Goal: Task Accomplishment & Management: Use online tool/utility

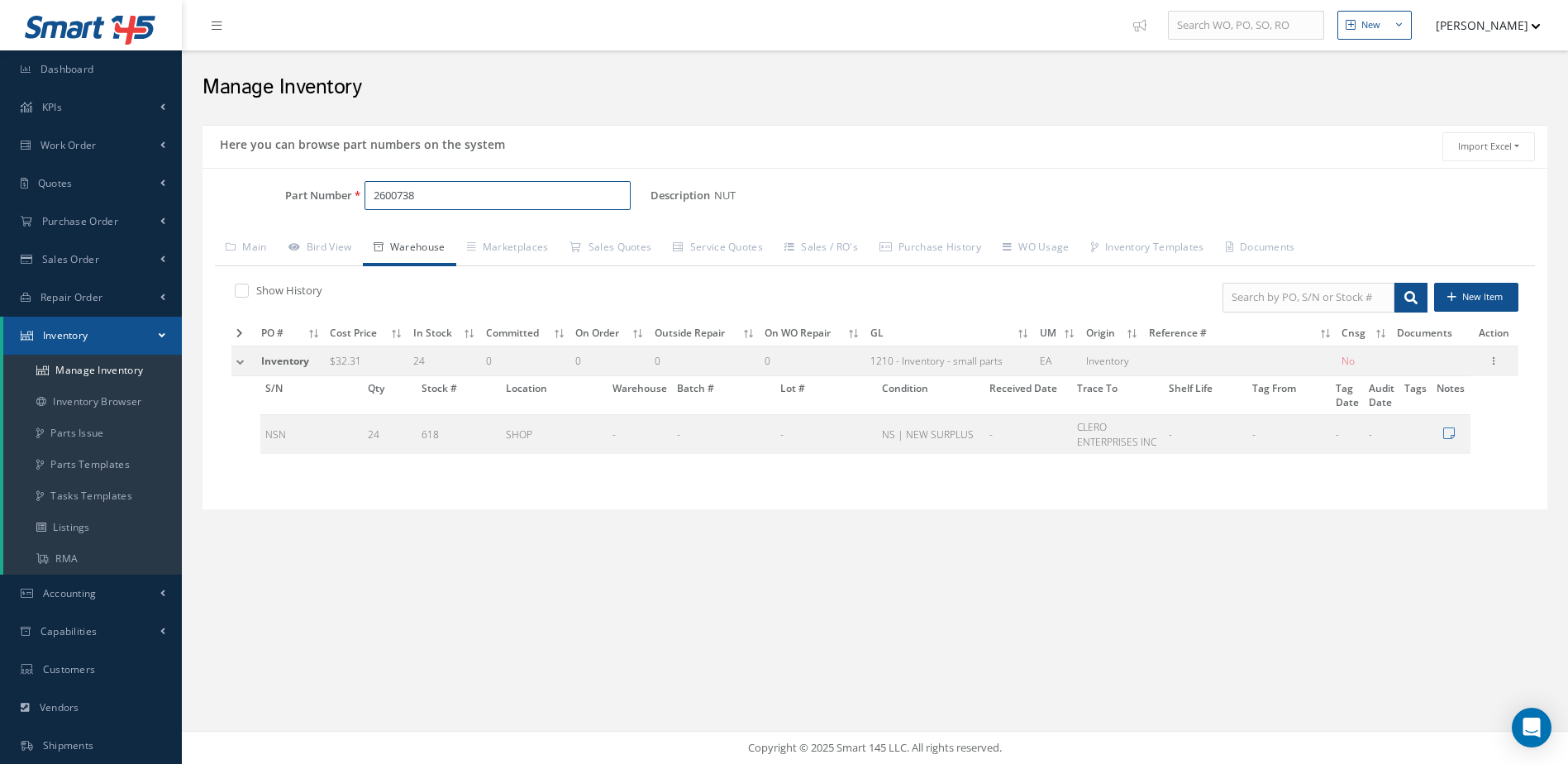
drag, startPoint x: 422, startPoint y: 194, endPoint x: 364, endPoint y: 199, distance: 58.2
click at [365, 199] on input "2600738" at bounding box center [498, 196] width 267 height 29
click at [623, 237] on span "STARTER GENERATOR" at bounding box center [642, 238] width 248 height 18
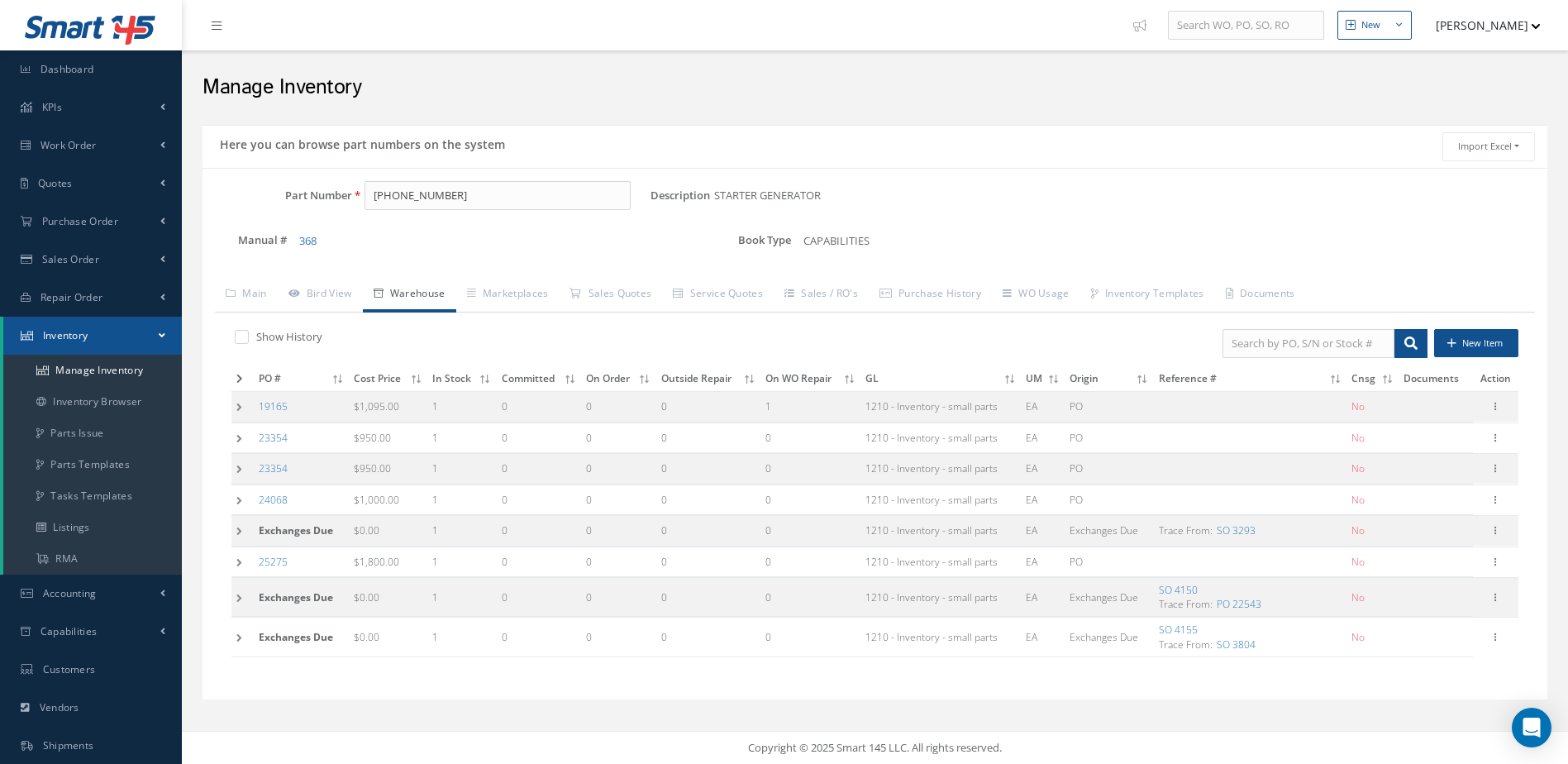
click at [242, 376] on icon at bounding box center [239, 378] width 6 height 10
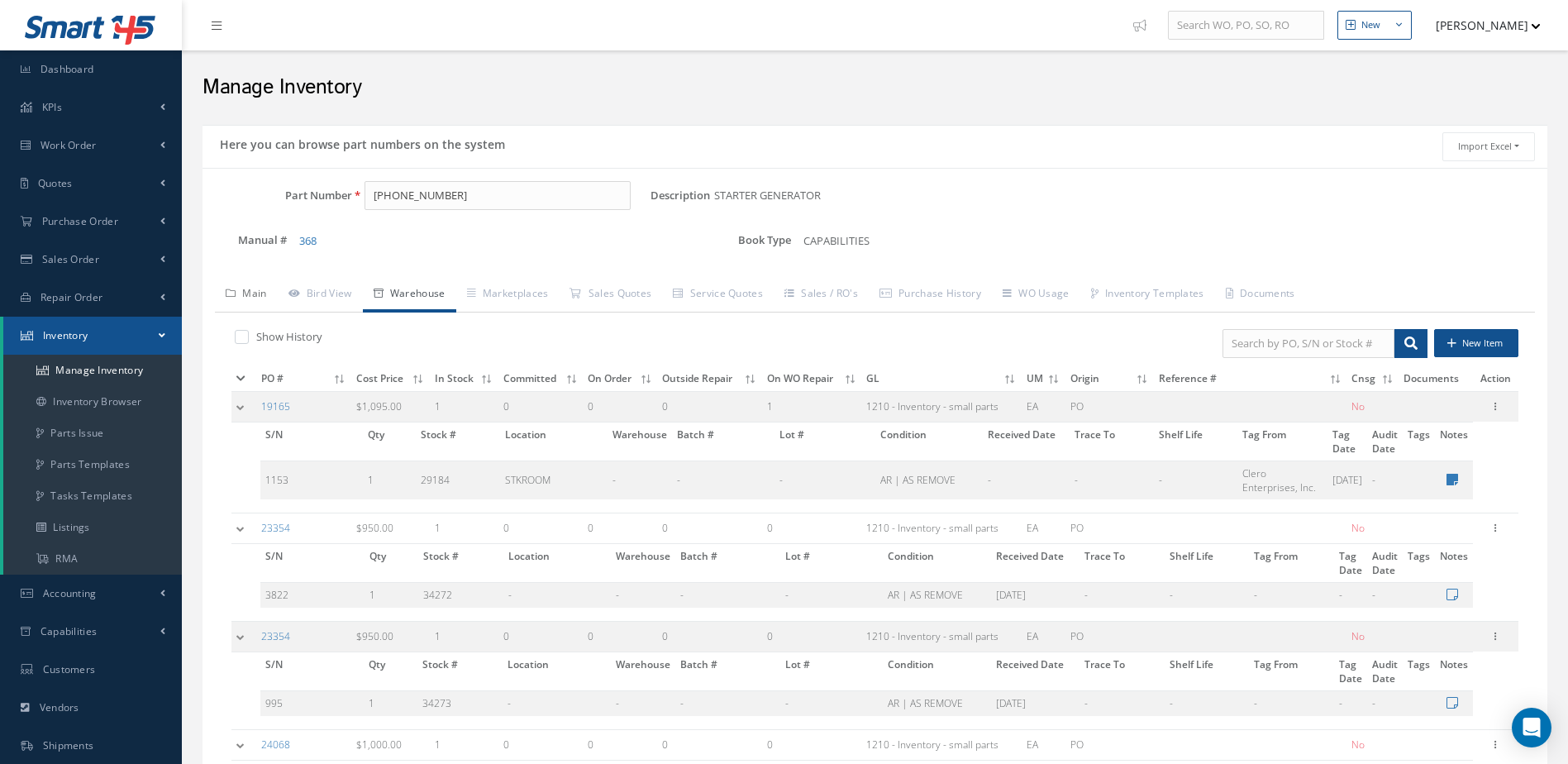
click at [255, 290] on link "Main" at bounding box center [246, 294] width 63 height 35
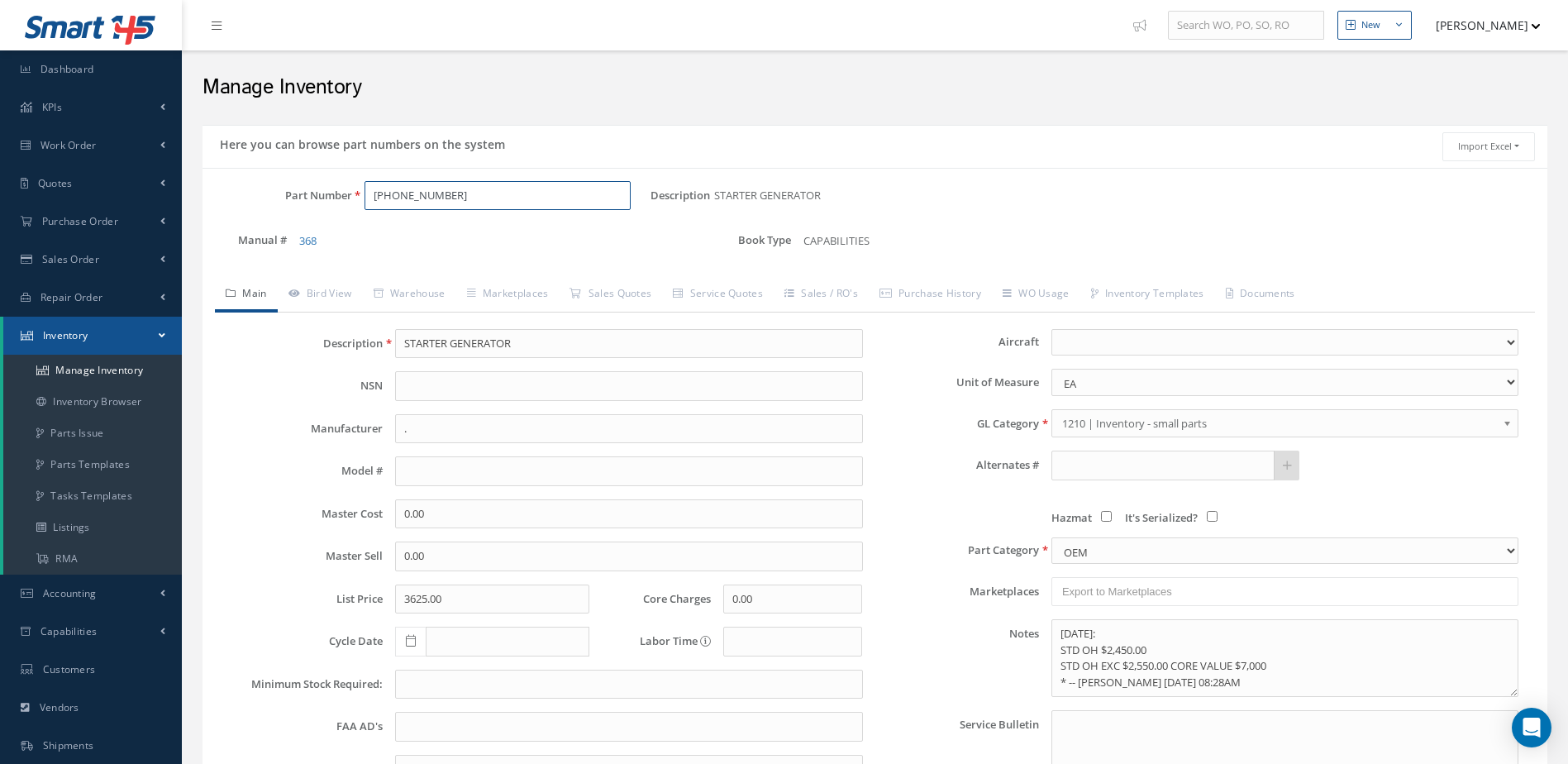
drag, startPoint x: 495, startPoint y: 185, endPoint x: 310, endPoint y: 231, distance: 190.6
click at [310, 231] on div "Part Number [PHONE_NUMBER] Description STARTER GENERATOR Alternates Manual # 36…" at bounding box center [875, 225] width 1345 height 88
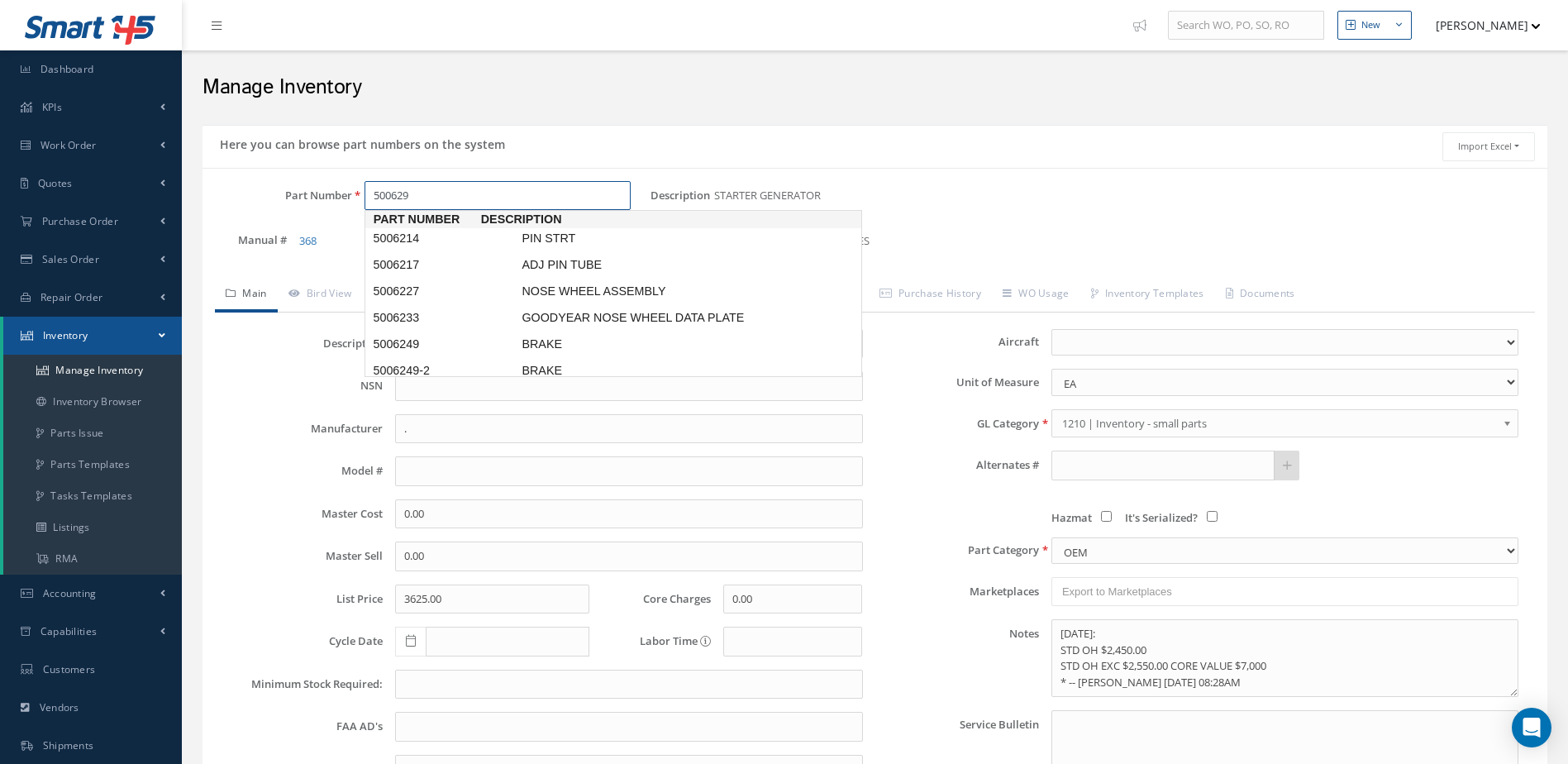
type input "5006293"
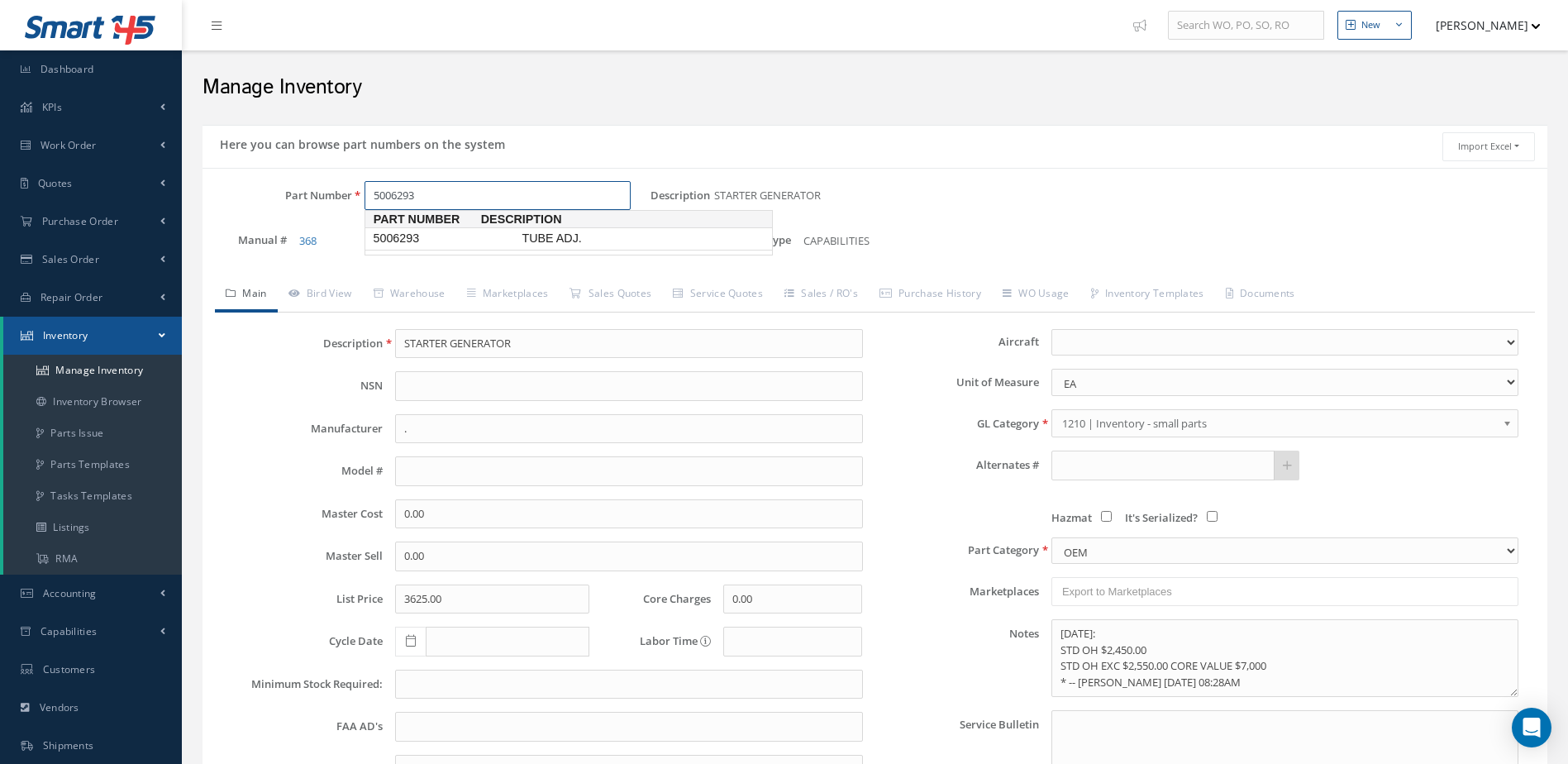
click at [577, 233] on span "TUBE ADJ." at bounding box center [642, 238] width 248 height 18
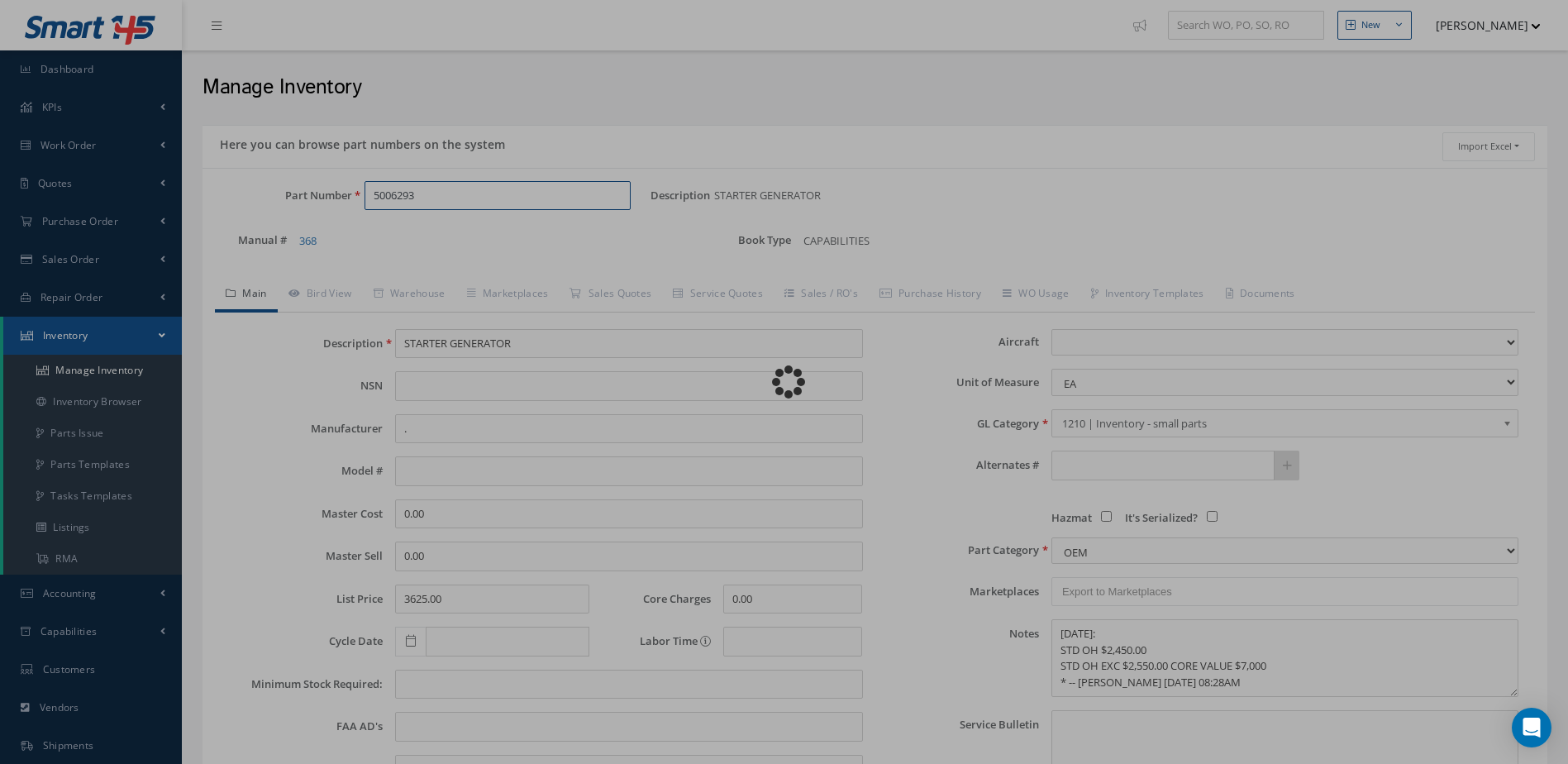
type input "TUBE ADJ."
type input "5.84"
type input "7.30"
type input "8.98"
select select
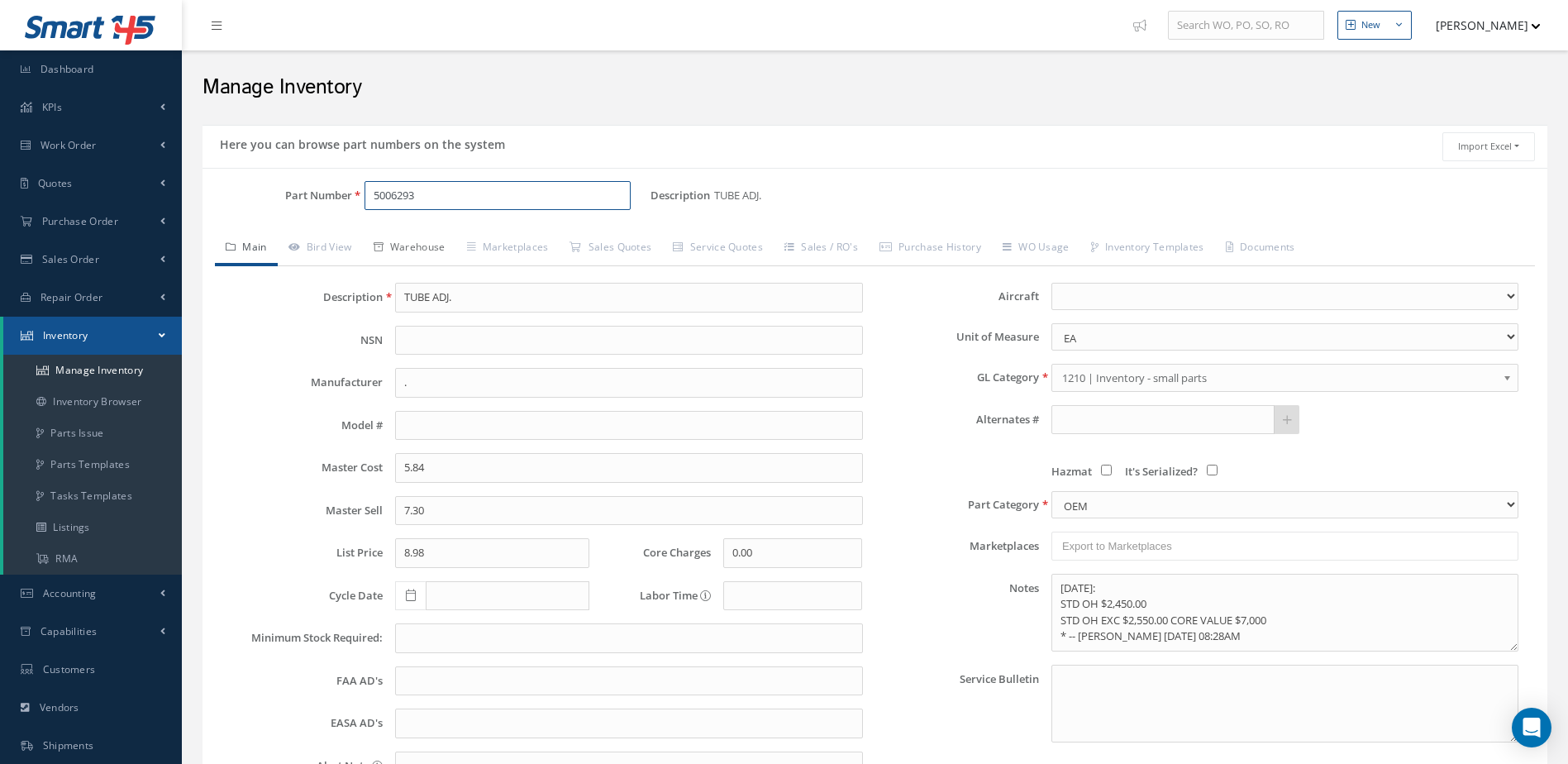
type input "5006293"
click at [431, 234] on link "Warehouse" at bounding box center [409, 248] width 93 height 35
